Goal: Find contact information: Find contact information

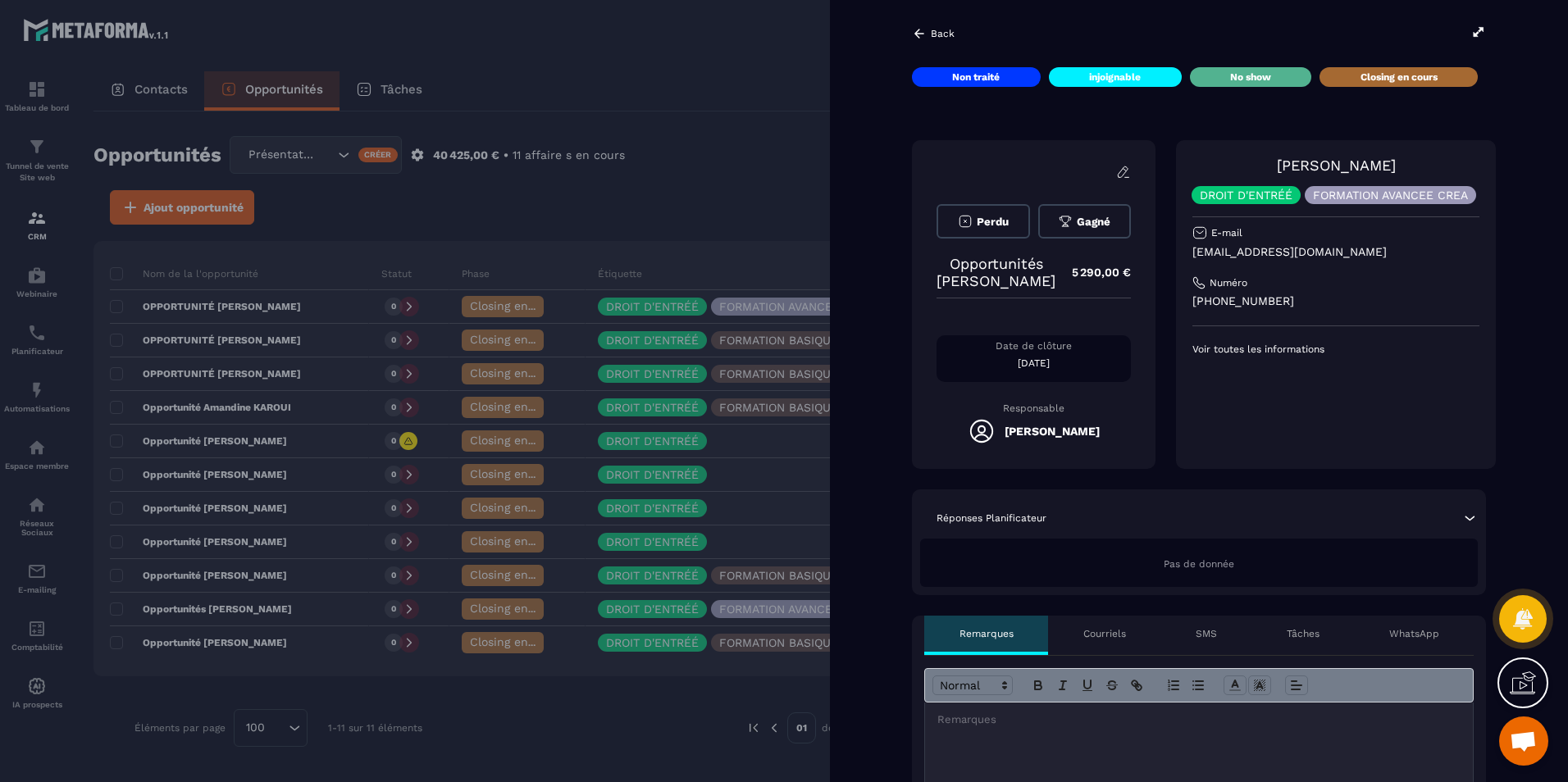
click at [1259, 249] on p "[EMAIL_ADDRESS][DOMAIN_NAME]" at bounding box center [1336, 252] width 287 height 15
copy div "[EMAIL_ADDRESS][DOMAIN_NAME]"
click at [377, 204] on div at bounding box center [784, 391] width 1568 height 782
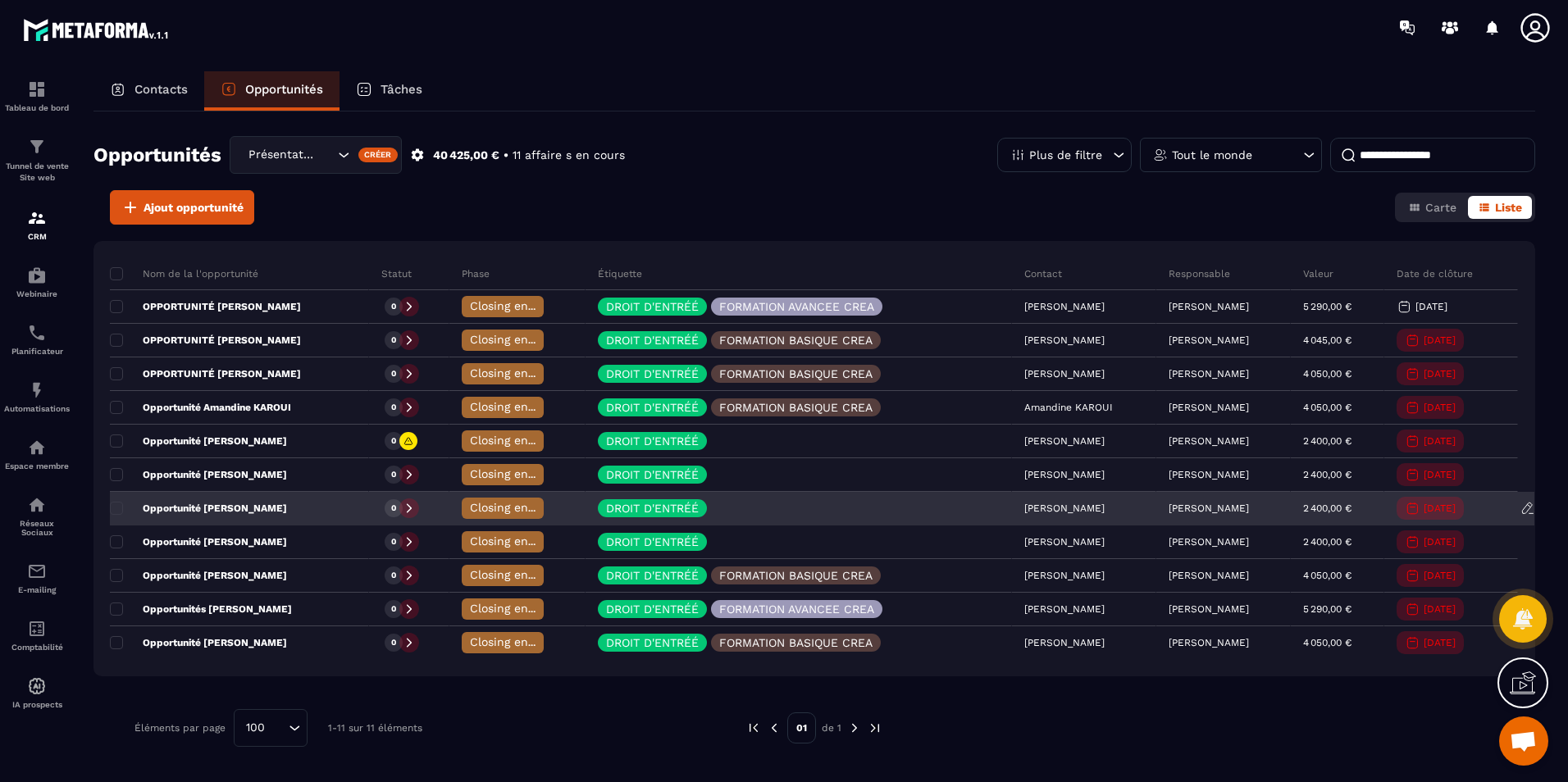
click at [260, 510] on p "Opportunité [PERSON_NAME]" at bounding box center [198, 508] width 177 height 13
